Goal: Task Accomplishment & Management: Use online tool/utility

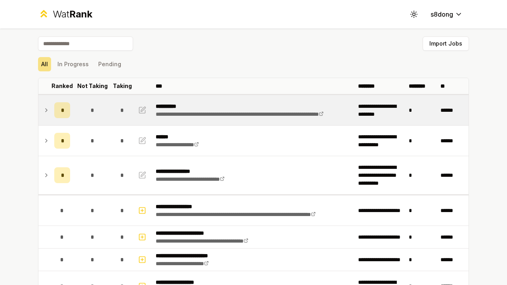
click at [44, 115] on td at bounding box center [44, 110] width 13 height 30
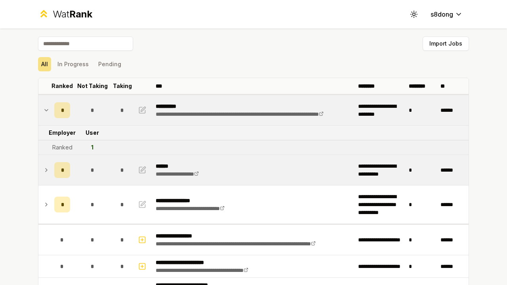
click at [43, 166] on icon at bounding box center [46, 169] width 6 height 9
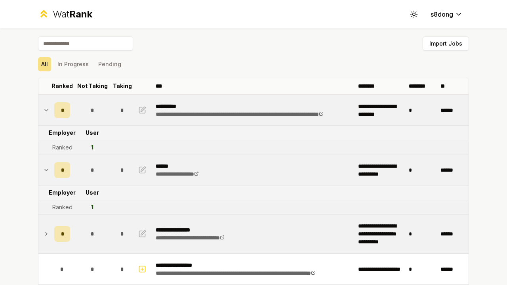
click at [46, 228] on td at bounding box center [44, 233] width 13 height 38
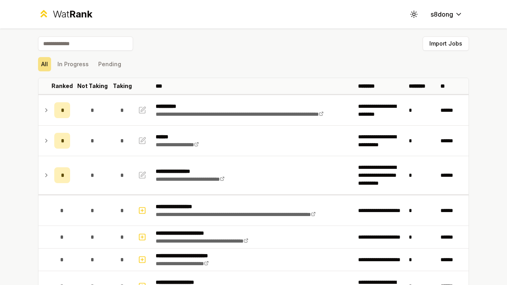
click at [89, 47] on input at bounding box center [85, 43] width 95 height 14
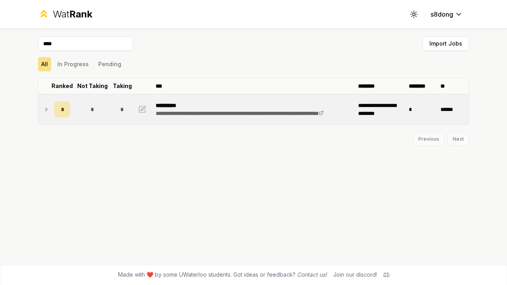
type input "****"
click at [167, 101] on p "**********" at bounding box center [254, 105] width 196 height 8
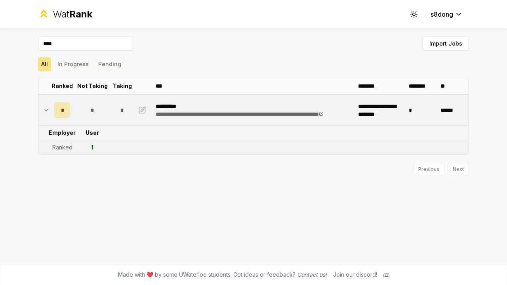
click at [450, 110] on td "******" at bounding box center [453, 110] width 32 height 30
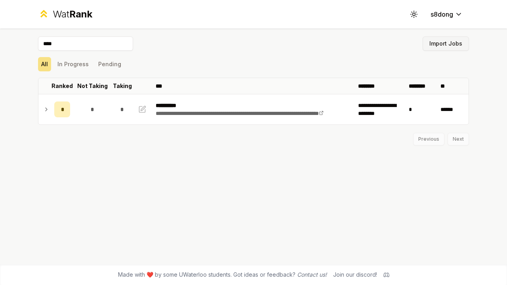
click at [438, 39] on button "Import Jobs" at bounding box center [445, 43] width 46 height 14
click at [63, 14] on div "Wat Rank" at bounding box center [73, 14] width 40 height 13
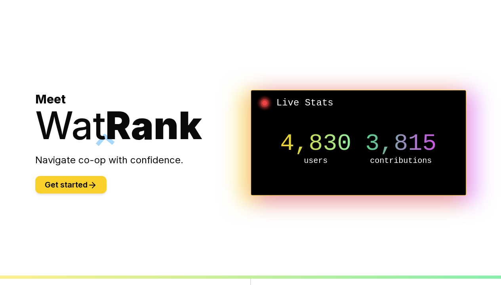
click at [70, 186] on button "Get started" at bounding box center [70, 184] width 71 height 17
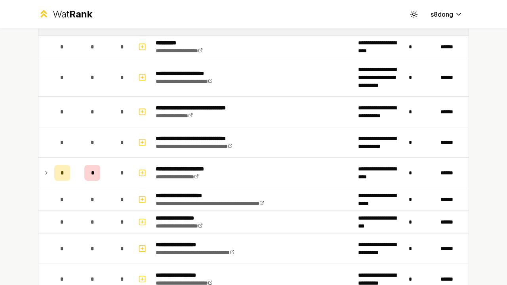
scroll to position [791, 0]
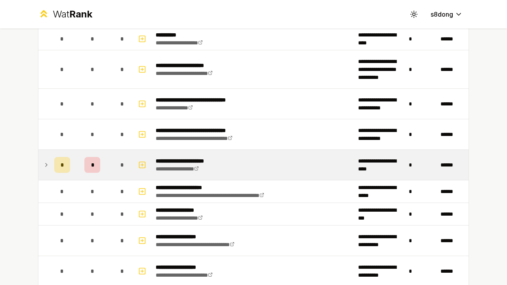
click at [43, 163] on icon at bounding box center [46, 164] width 6 height 9
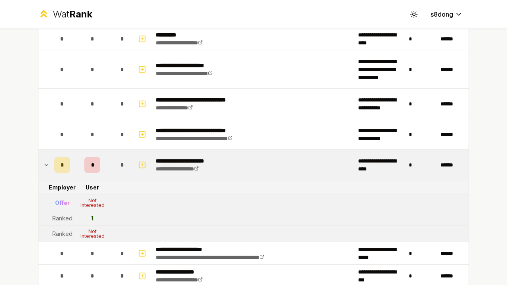
click at [43, 160] on icon at bounding box center [46, 164] width 6 height 9
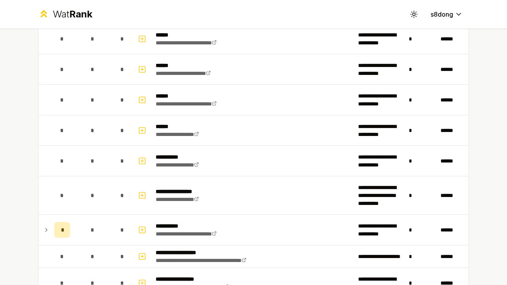
scroll to position [1217, 0]
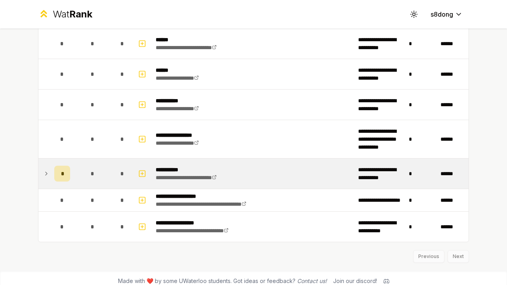
click at [51, 169] on td "*" at bounding box center [62, 173] width 22 height 30
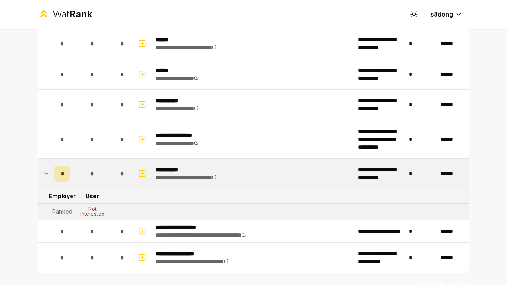
click at [45, 171] on icon at bounding box center [46, 173] width 6 height 9
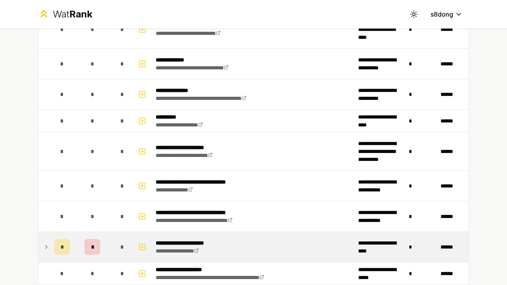
scroll to position [703, 0]
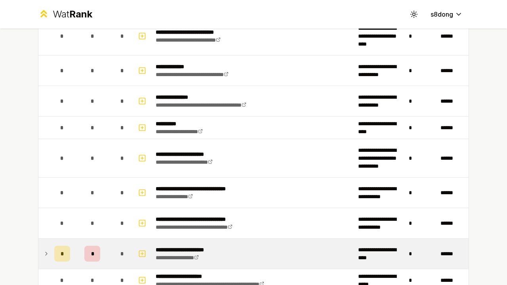
click at [44, 249] on icon at bounding box center [46, 253] width 6 height 9
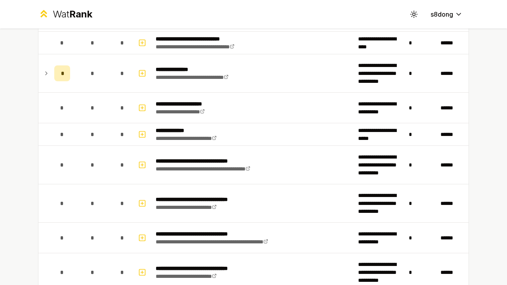
scroll to position [307, 0]
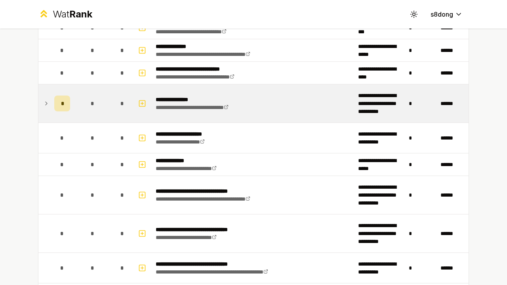
click at [43, 101] on icon at bounding box center [46, 103] width 6 height 9
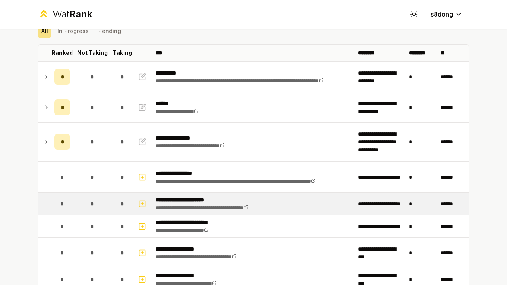
scroll to position [30, 0]
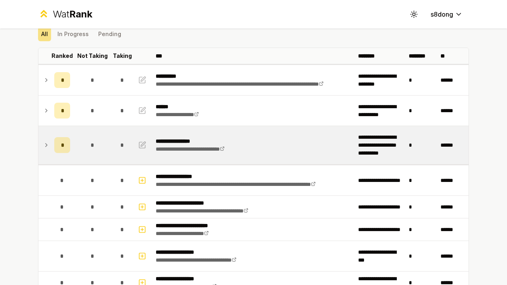
click at [46, 137] on td at bounding box center [44, 145] width 13 height 38
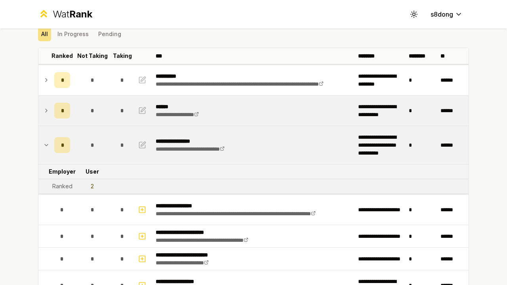
click at [47, 106] on td at bounding box center [44, 110] width 13 height 30
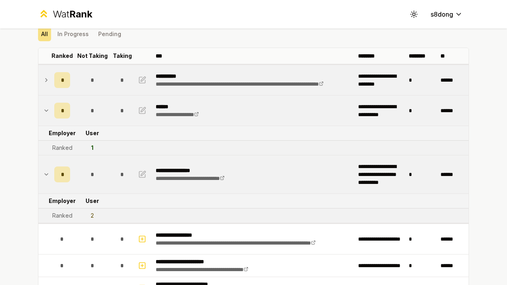
click at [44, 85] on td at bounding box center [44, 80] width 13 height 30
